Goal: Transaction & Acquisition: Purchase product/service

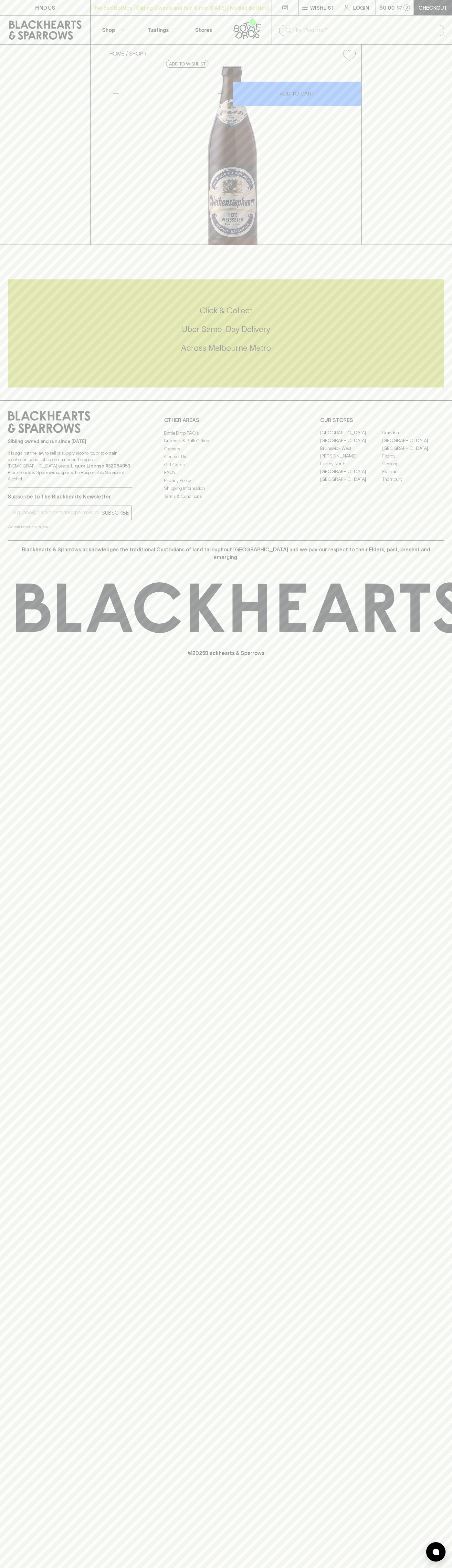
click at [255, 22] on icon at bounding box center [252, 21] width 7 height 8
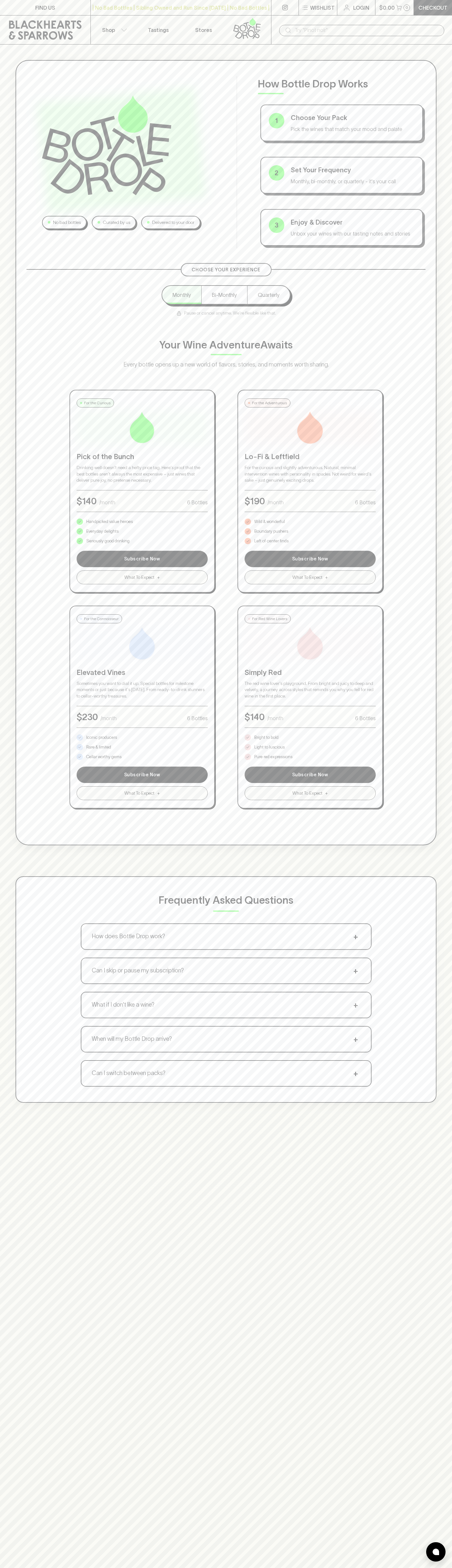
click at [437, 57] on div "No bad bottles Curated by us Delivered to your door How Bottle Drop Works 1 Cho…" at bounding box center [226, 581] width 452 height 1074
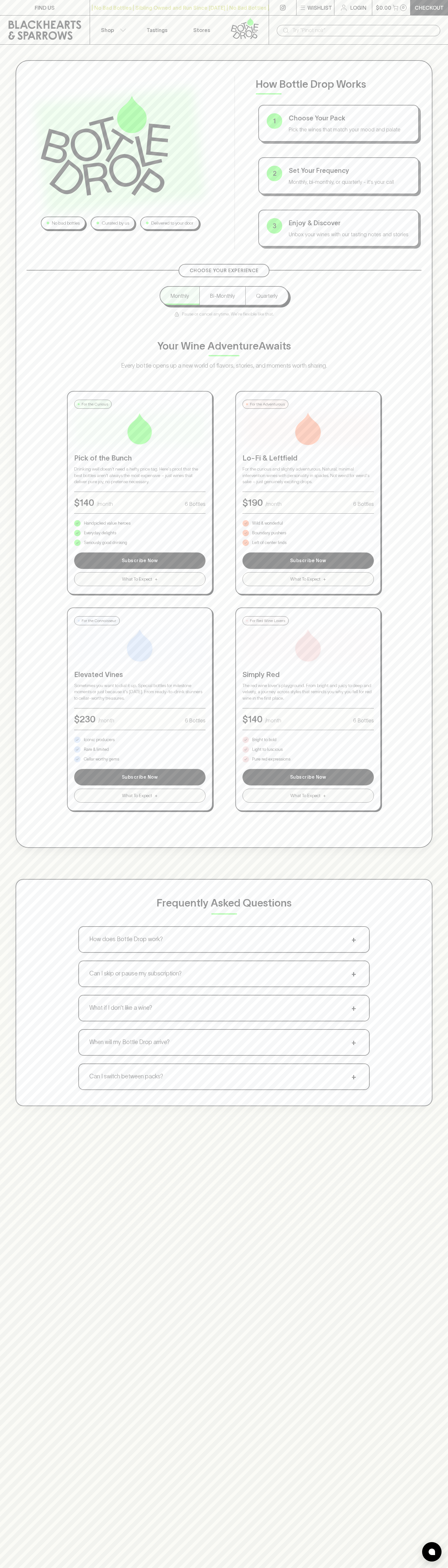
click at [51, 1572] on html "FIND US | No Bad Bottles | Sibling Owned and Run Since 2006 | No Bad Bottles | …" at bounding box center [224, 1014] width 448 height 2028
click at [14, 339] on div "No bad bottles Curated by us Delivered to your door How Bottle Drop Works 1 Cho…" at bounding box center [224, 583] width 448 height 1077
click at [264, 740] on p "Bright to bold" at bounding box center [264, 739] width 24 height 7
